Goal: Transaction & Acquisition: Subscribe to service/newsletter

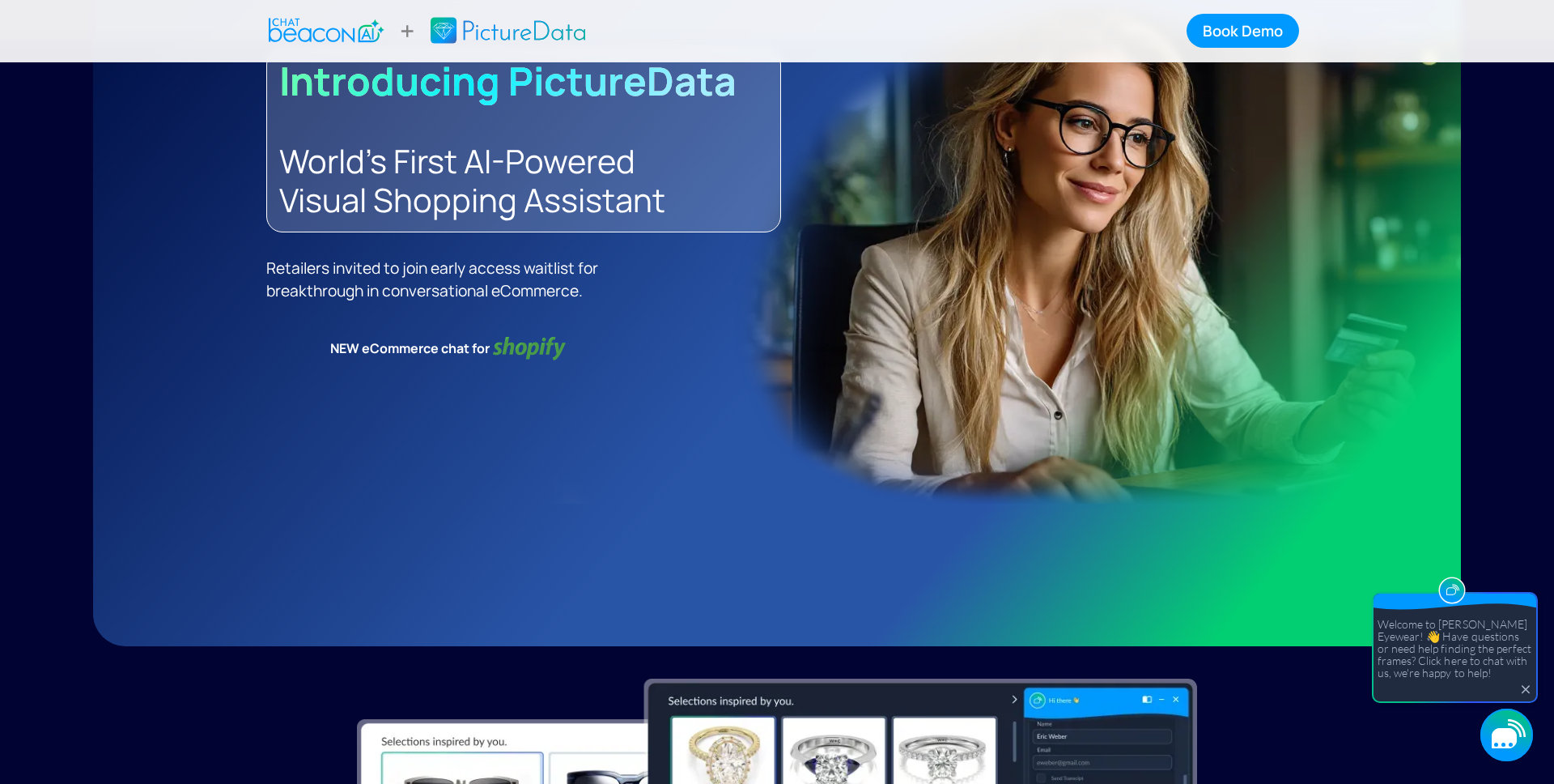
click at [1497, 742] on div "button" at bounding box center [1496, 743] width 4 height 4
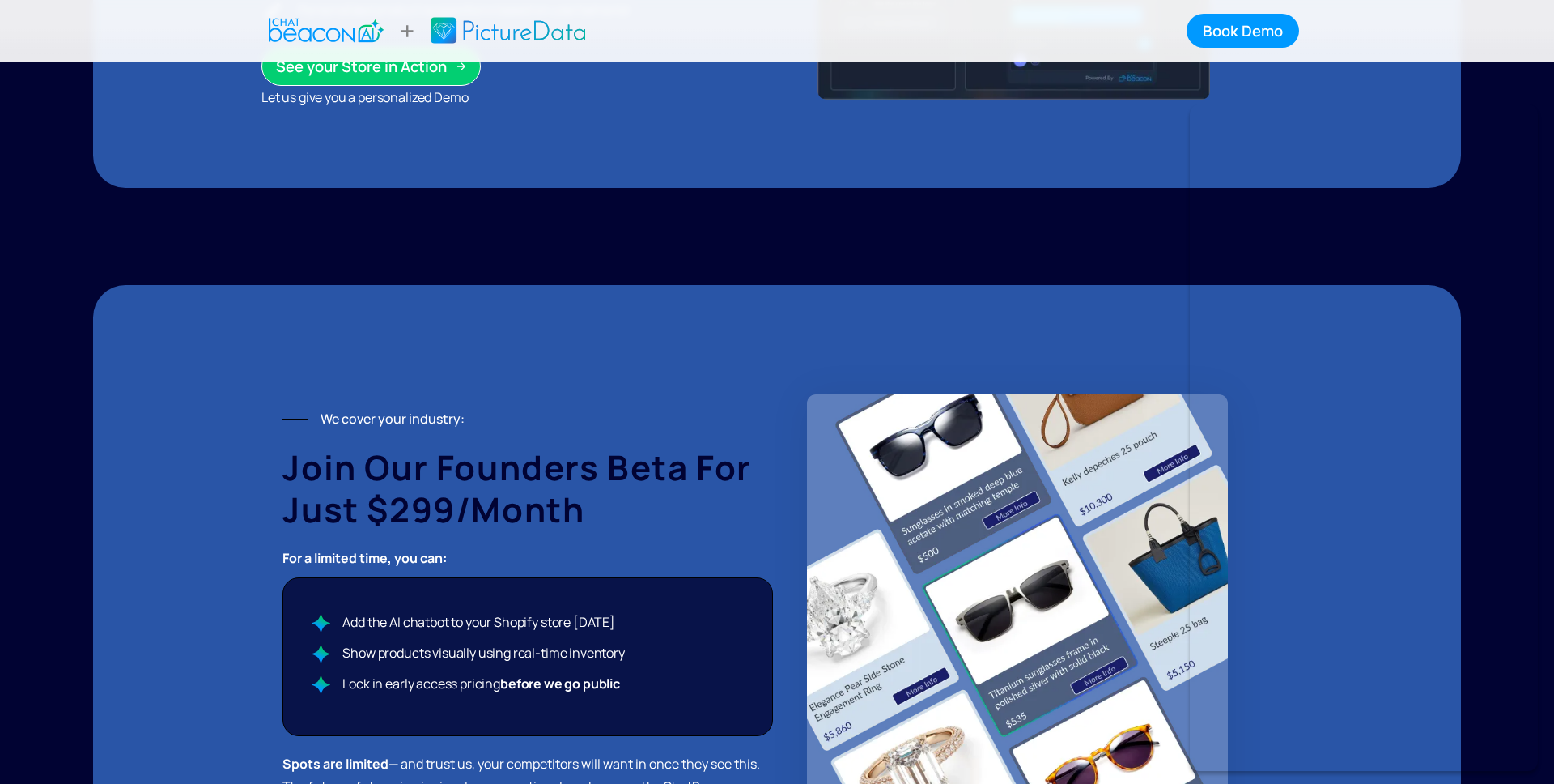
scroll to position [2316, 0]
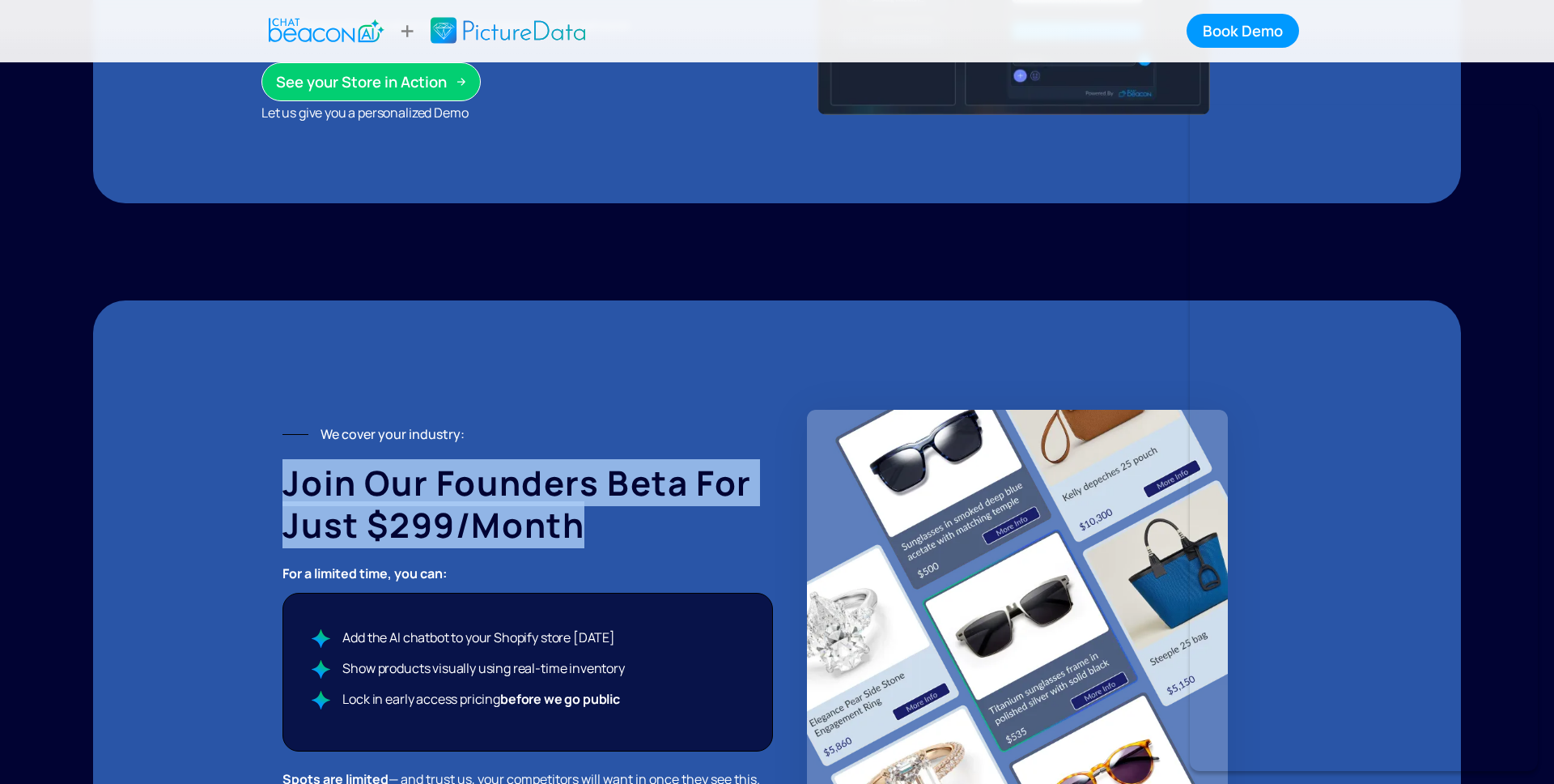
drag, startPoint x: 604, startPoint y: 524, endPoint x: 288, endPoint y: 482, distance: 318.8
click at [288, 482] on h2 "Join Our Founders Beta for Just $299/month" at bounding box center [527, 503] width 490 height 84
click at [288, 482] on strong "Join Our Founders Beta for Just $299/month" at bounding box center [517, 503] width 470 height 89
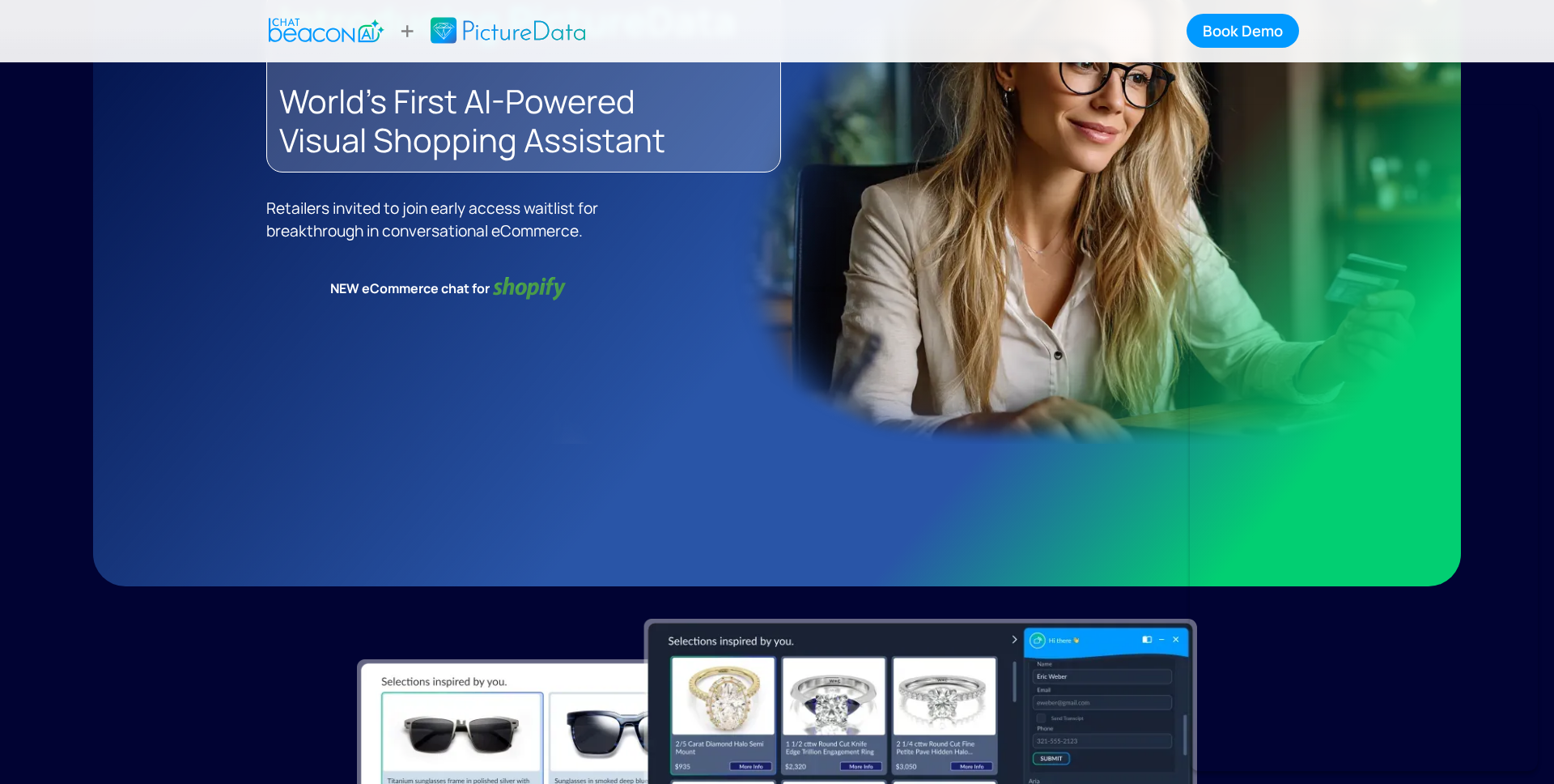
scroll to position [0, 0]
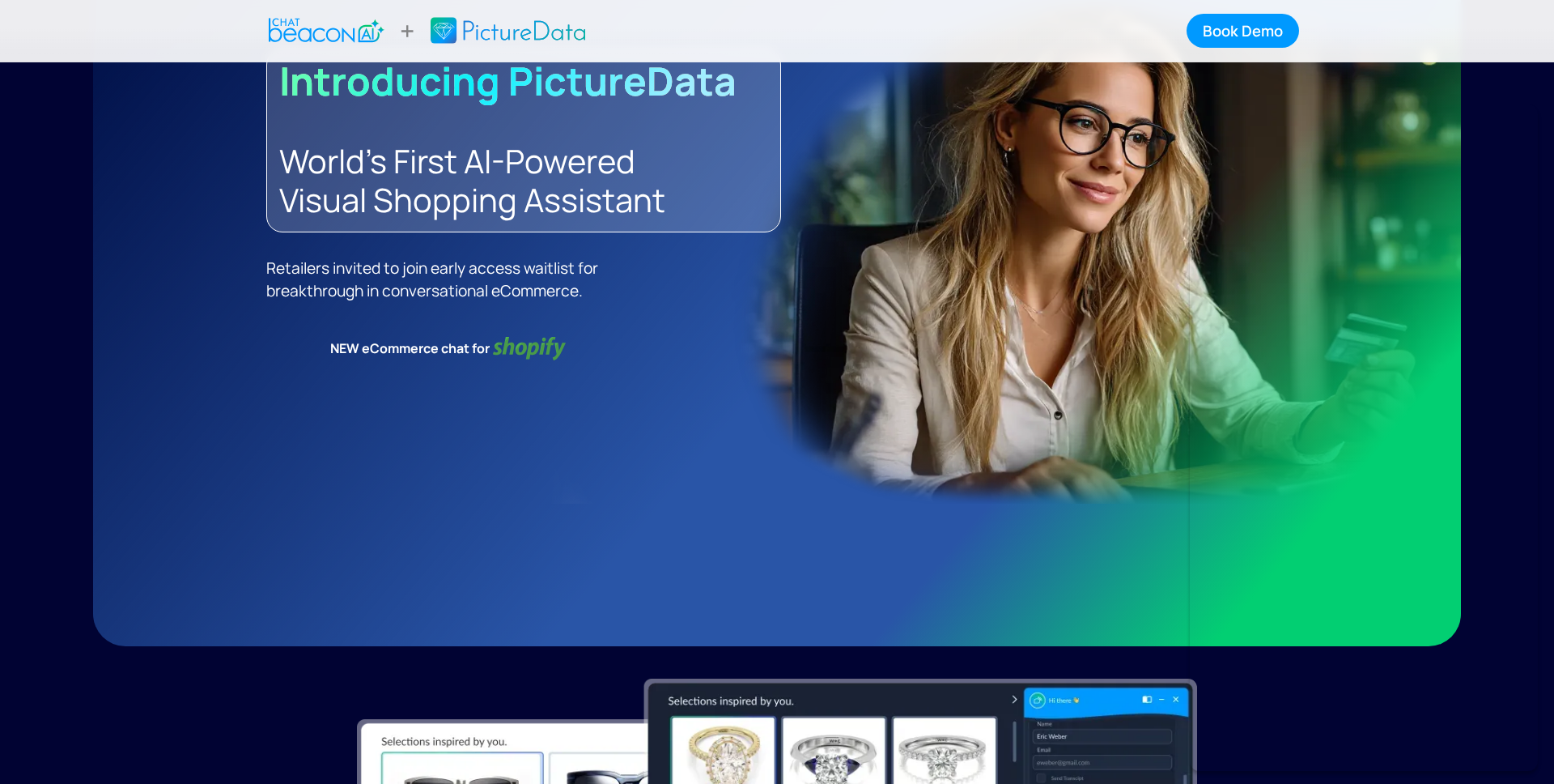
click at [390, 443] on div "Introducing PictureData World's First AI-Powered Visual Shopping Assistant Reta…" at bounding box center [777, 323] width 1368 height 646
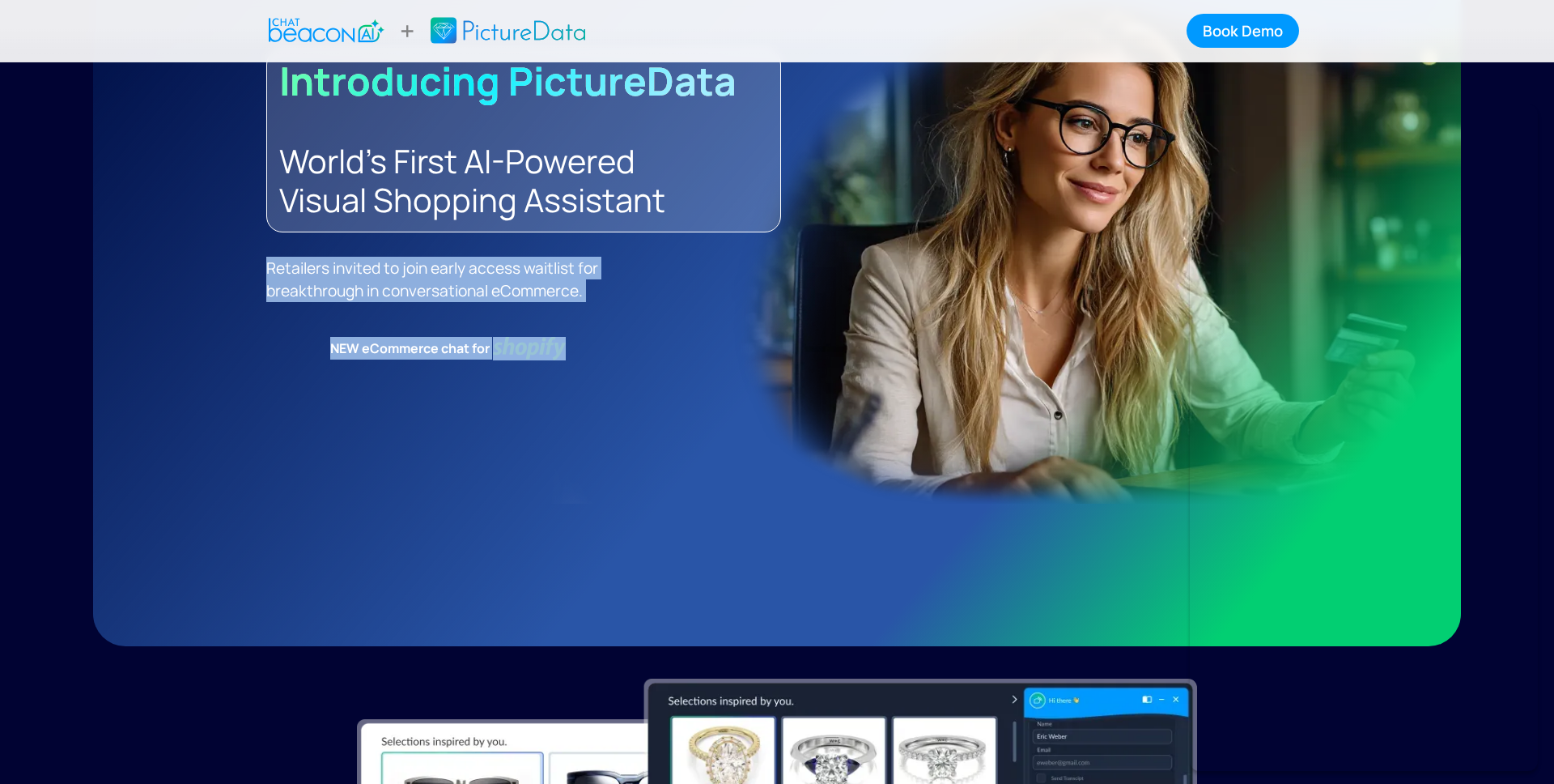
drag, startPoint x: 589, startPoint y: 350, endPoint x: 252, endPoint y: 268, distance: 346.8
click at [252, 268] on div "Introducing PictureData World's First AI-Powered Visual Shopping Assistant Reta…" at bounding box center [777, 323] width 1368 height 646
click at [259, 265] on div "Introducing PictureData World's First AI-Powered Visual Shopping Assistant Reta…" at bounding box center [777, 323] width 1368 height 646
drag, startPoint x: 267, startPoint y: 264, endPoint x: 634, endPoint y: 360, distance: 379.3
click at [634, 360] on div "Introducing PictureData World's First AI-Powered Visual Shopping Assistant Reta…" at bounding box center [772, 229] width 1011 height 394
